Goal: Find specific page/section

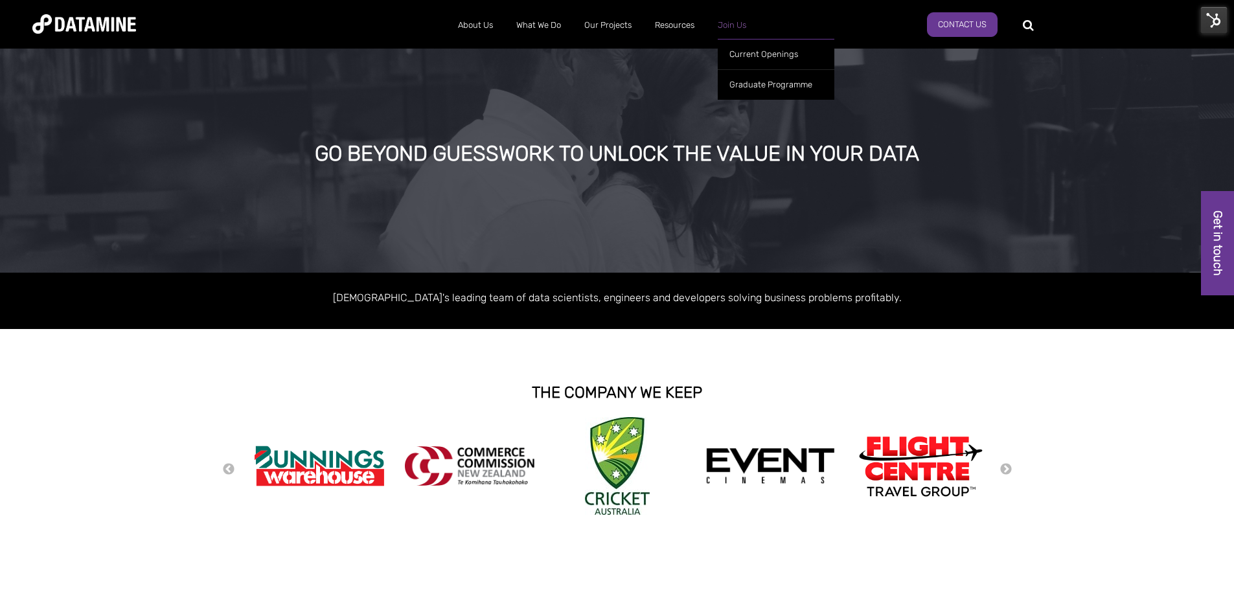
click at [738, 26] on link "Join Us" at bounding box center [732, 25] width 52 height 34
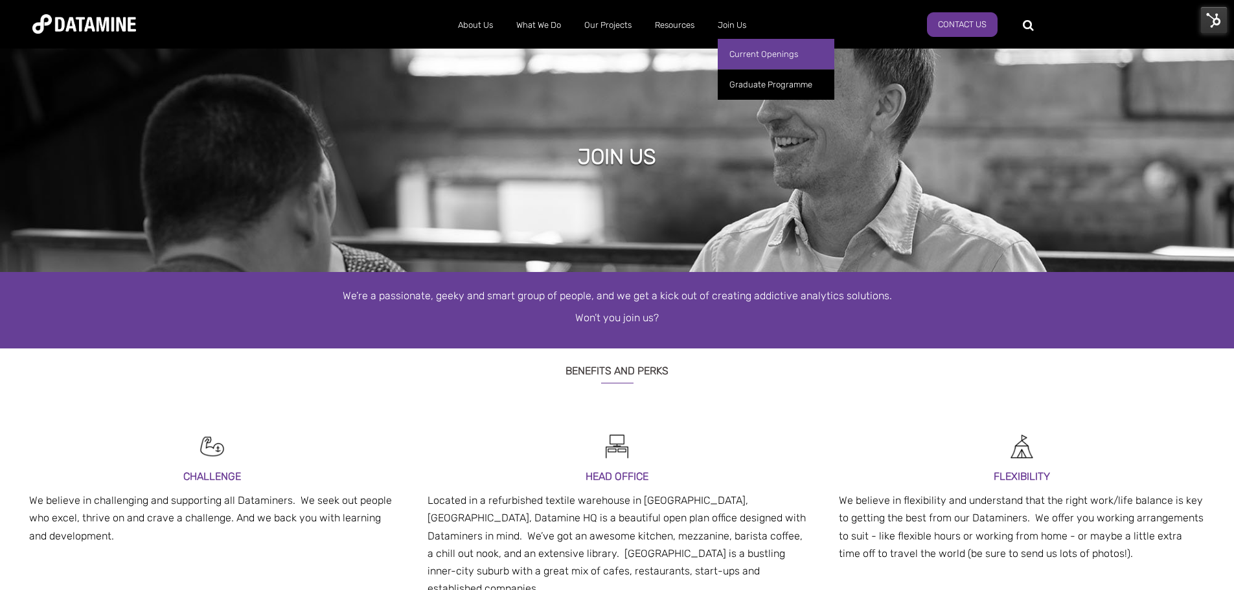
click at [738, 56] on link "Current Openings" at bounding box center [776, 54] width 117 height 30
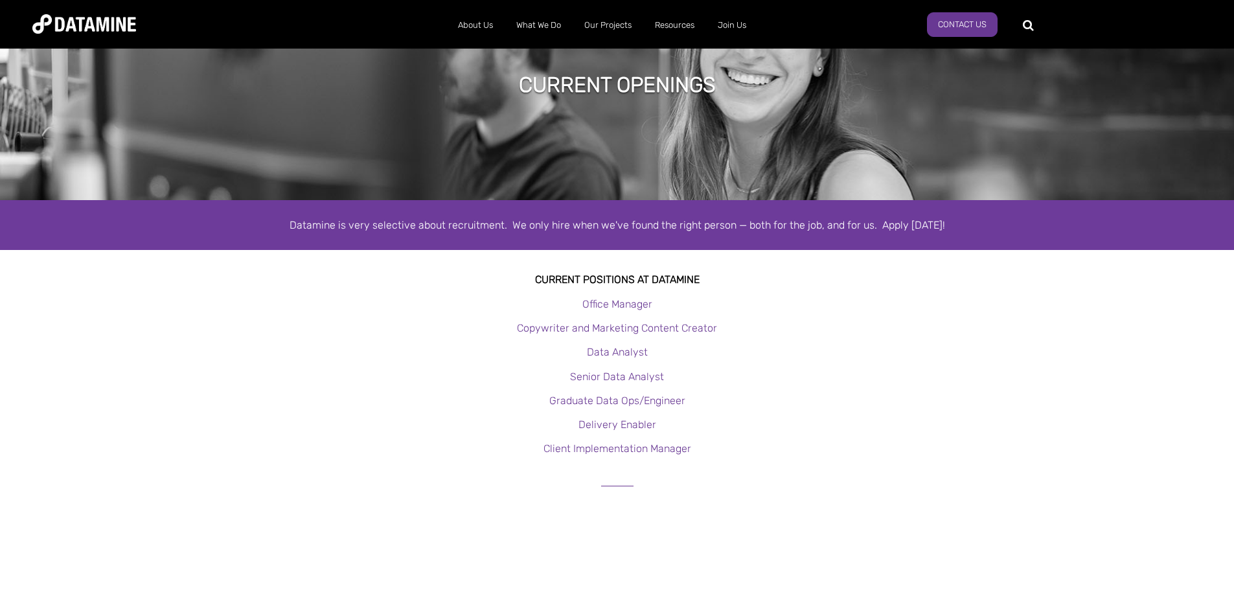
scroll to position [130, 0]
